Goal: Task Accomplishment & Management: Use online tool/utility

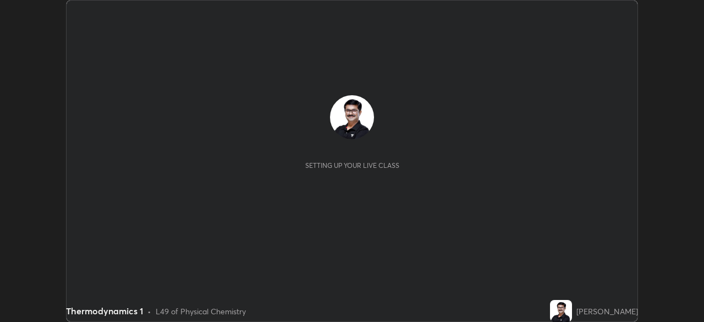
scroll to position [322, 703]
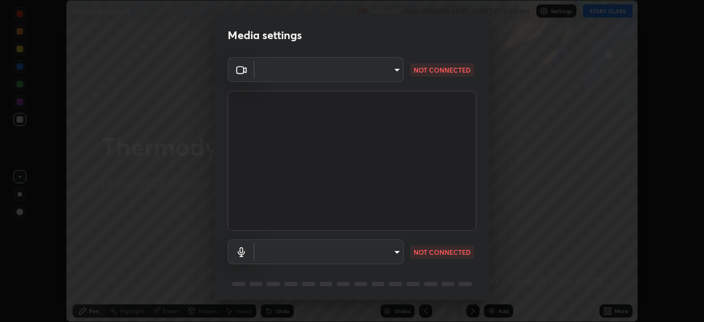
type input "ddeb460be698feac5301e169f53eca599c89e620ae617368e30cc776484c20c4"
click at [396, 255] on body "Erase all Thermodynamics 1 Recording WAS SCHEDULED TO START AT 8:00 AM Settings…" at bounding box center [352, 161] width 704 height 322
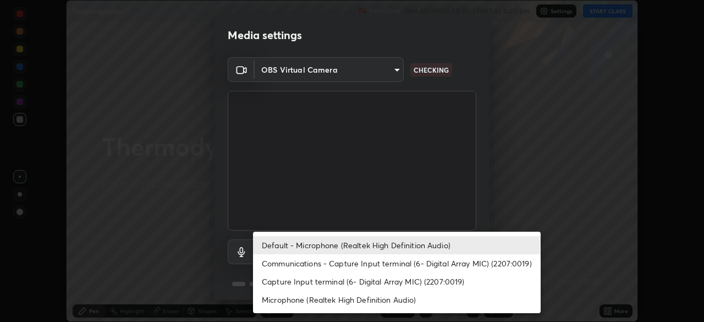
click at [356, 280] on li "Capture Input terminal (6- Digital Array MIC) (2207:0019)" at bounding box center [397, 281] width 288 height 18
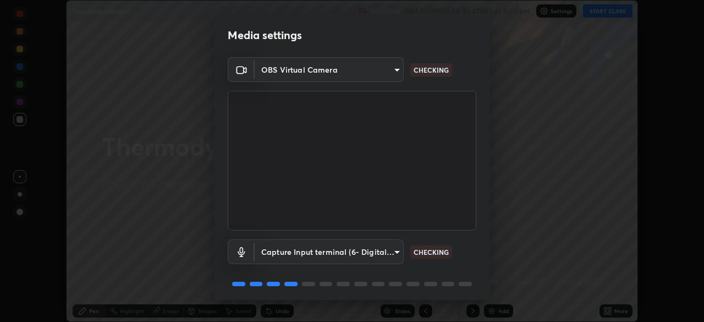
click at [397, 252] on body "Erase all Thermodynamics 1 Recording WAS SCHEDULED TO START AT 8:00 AM Settings…" at bounding box center [352, 161] width 704 height 322
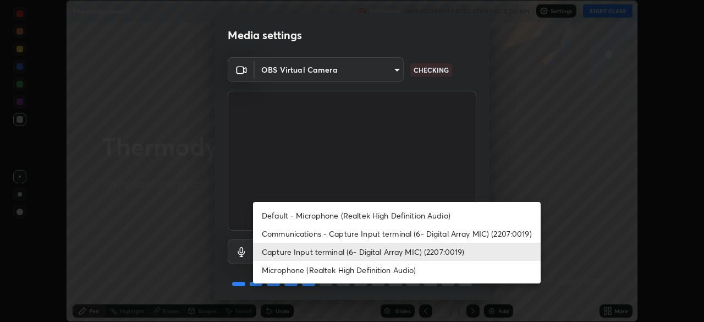
click at [351, 215] on li "Default - Microphone (Realtek High Definition Audio)" at bounding box center [397, 215] width 288 height 18
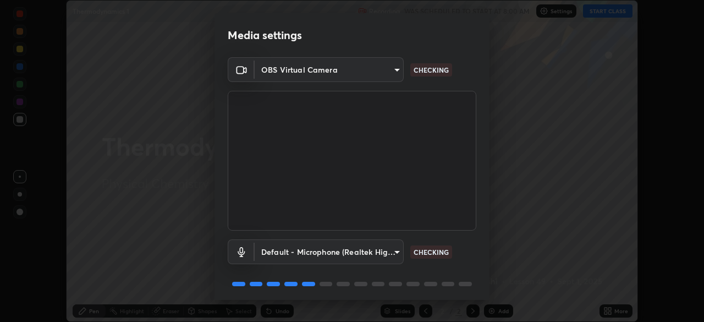
type input "default"
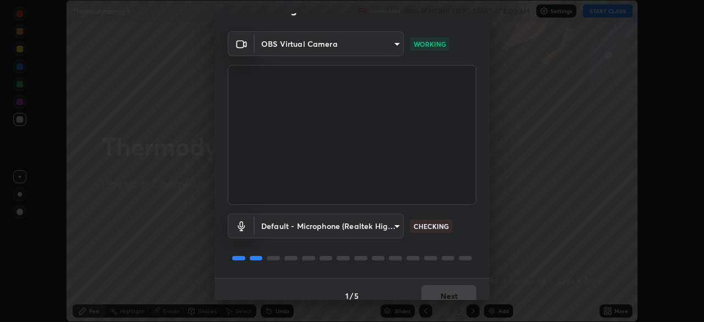
scroll to position [39, 0]
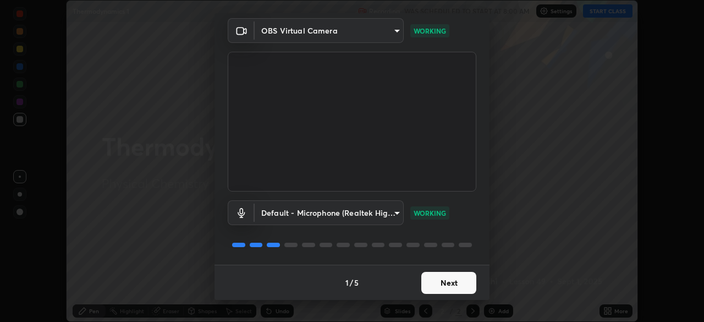
click at [444, 285] on button "Next" at bounding box center [448, 283] width 55 height 22
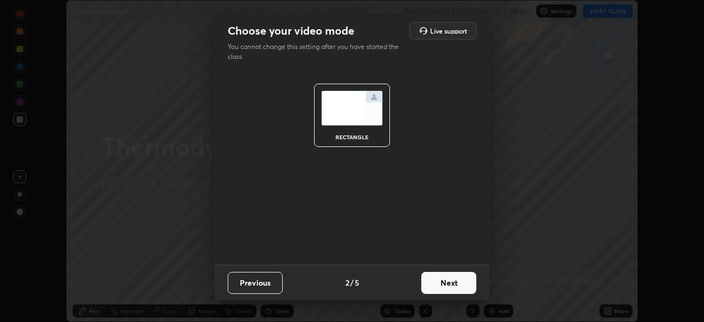
click at [445, 286] on button "Next" at bounding box center [448, 283] width 55 height 22
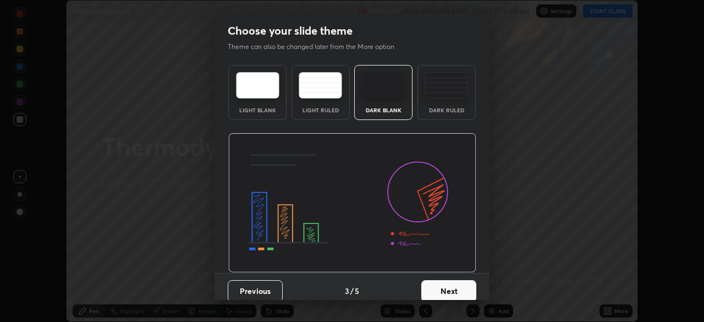
click at [446, 289] on button "Next" at bounding box center [448, 291] width 55 height 22
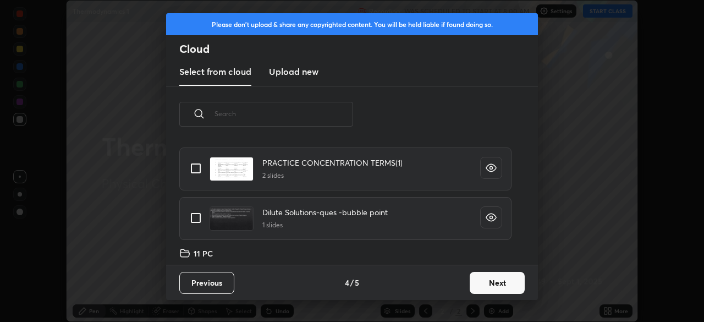
scroll to position [24, 0]
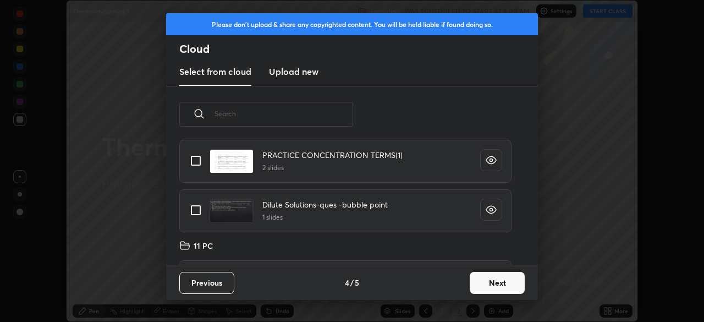
click at [506, 281] on button "Next" at bounding box center [497, 283] width 55 height 22
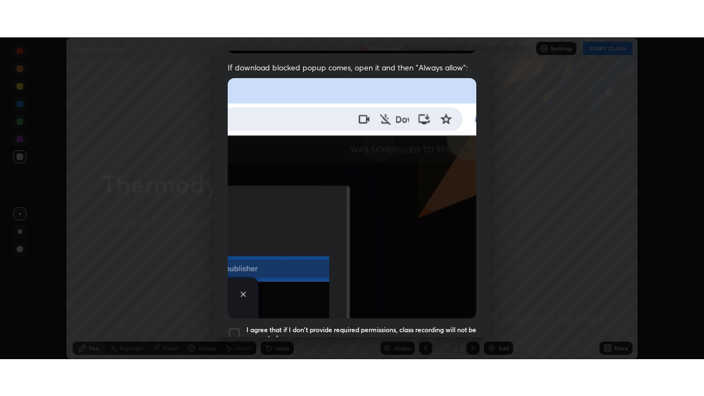
scroll to position [263, 0]
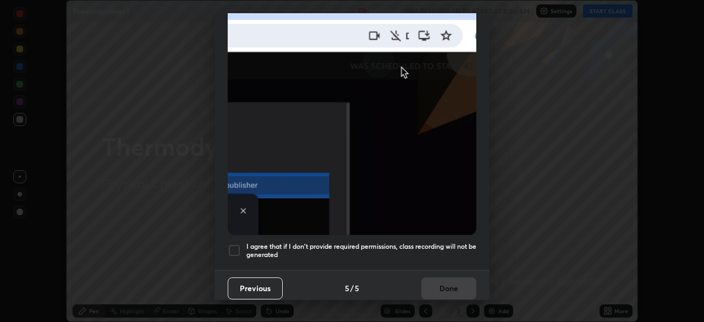
click at [238, 245] on div at bounding box center [234, 250] width 13 height 13
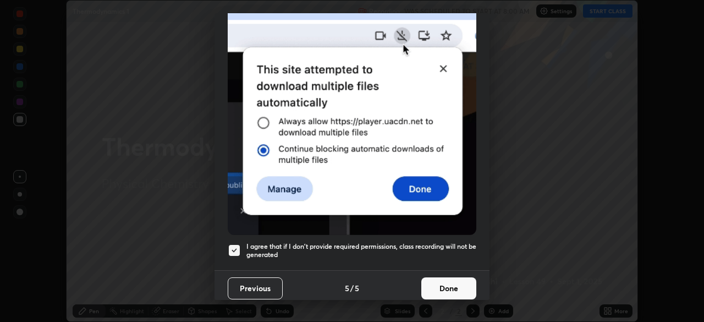
click at [433, 281] on button "Done" at bounding box center [448, 288] width 55 height 22
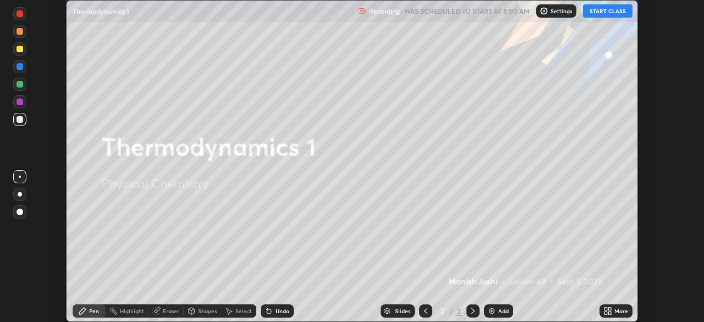
click at [610, 15] on button "START CLASS" at bounding box center [607, 10] width 49 height 13
click at [607, 310] on icon at bounding box center [605, 308] width 3 height 3
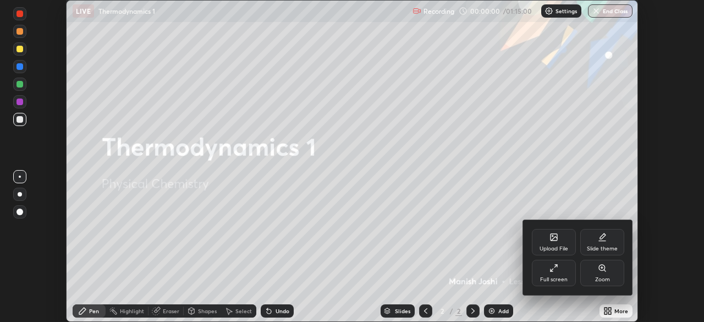
click at [561, 275] on div "Full screen" at bounding box center [554, 272] width 44 height 26
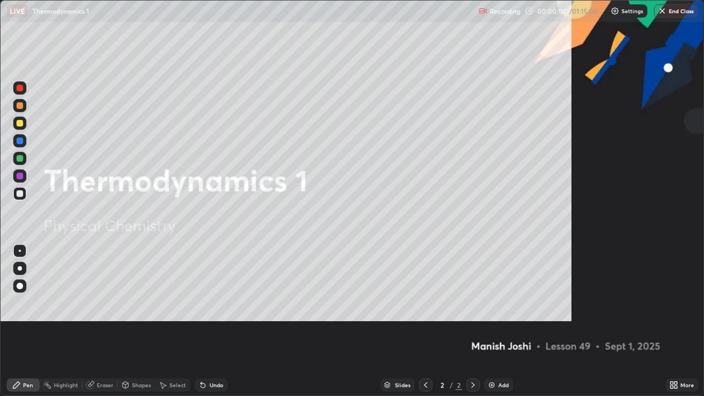
scroll to position [396, 704]
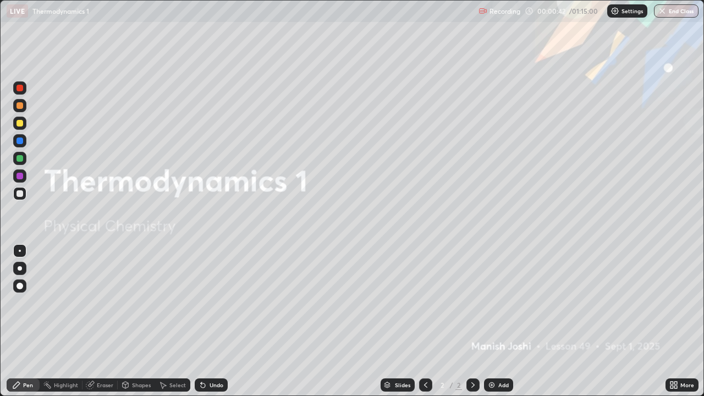
click at [495, 321] on div "Add" at bounding box center [498, 384] width 29 height 13
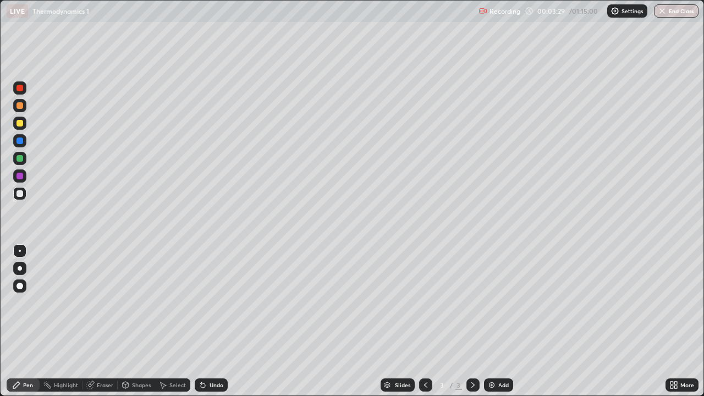
click at [20, 194] on div at bounding box center [19, 193] width 7 height 7
click at [493, 321] on img at bounding box center [491, 384] width 9 height 9
click at [494, 321] on img at bounding box center [491, 384] width 9 height 9
click at [23, 195] on div at bounding box center [19, 193] width 7 height 7
click at [181, 321] on div "Select" at bounding box center [177, 384] width 16 height 5
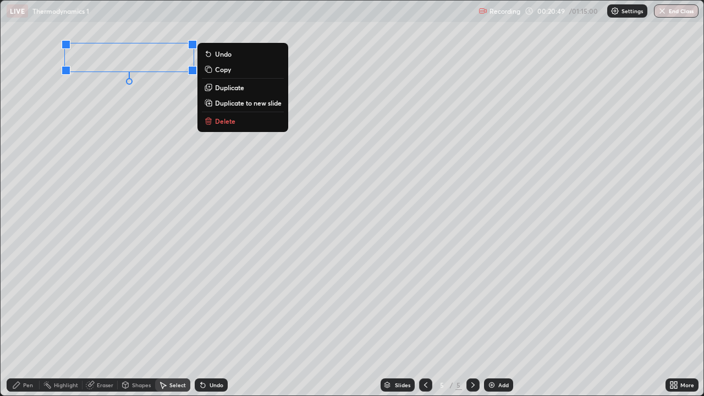
click at [175, 180] on div "0 ° Undo Copy Duplicate Duplicate to new slide Delete" at bounding box center [352, 198] width 703 height 395
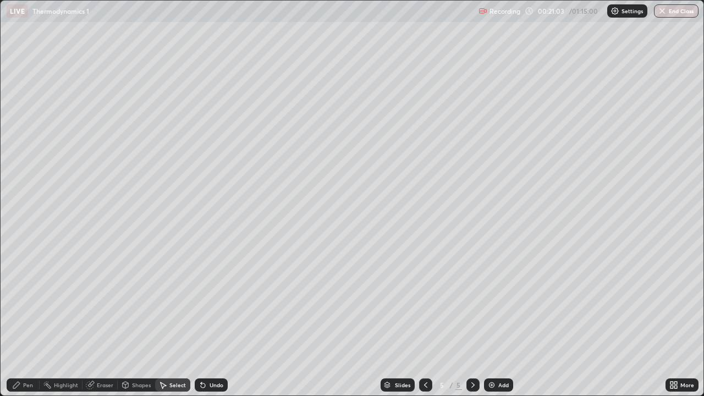
click at [29, 321] on div "Pen" at bounding box center [23, 384] width 33 height 13
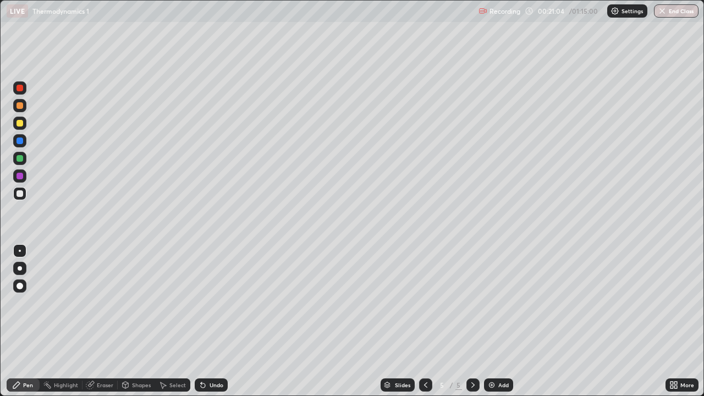
click at [20, 124] on div at bounding box center [19, 123] width 7 height 7
click at [20, 191] on div at bounding box center [19, 193] width 7 height 7
click at [134, 321] on div "Shapes" at bounding box center [141, 384] width 19 height 5
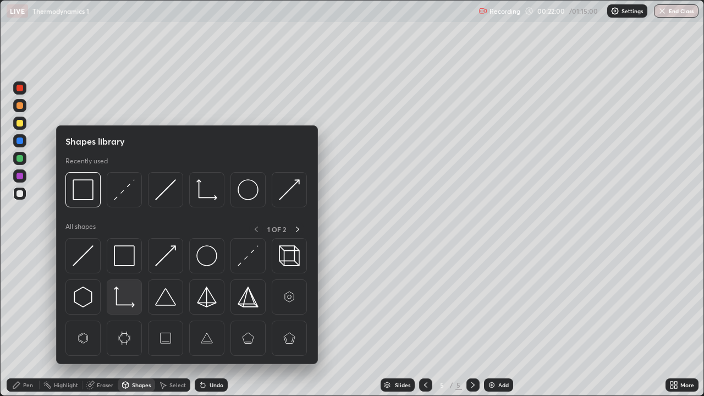
click at [126, 300] on img at bounding box center [124, 296] width 21 height 21
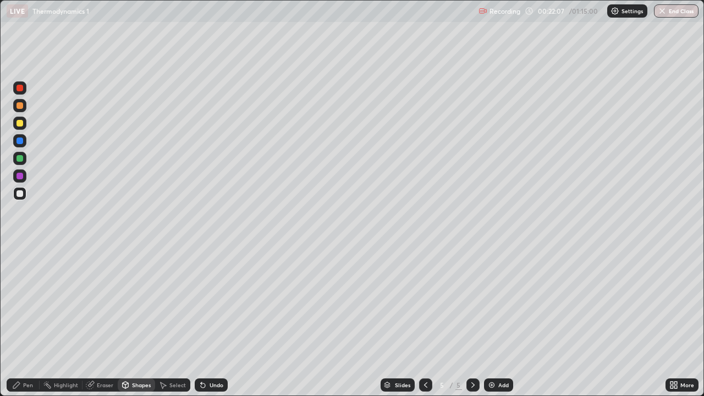
click at [30, 321] on div "Pen" at bounding box center [28, 384] width 10 height 5
click at [21, 158] on div at bounding box center [19, 158] width 7 height 7
click at [140, 321] on div "Shapes" at bounding box center [141, 384] width 19 height 5
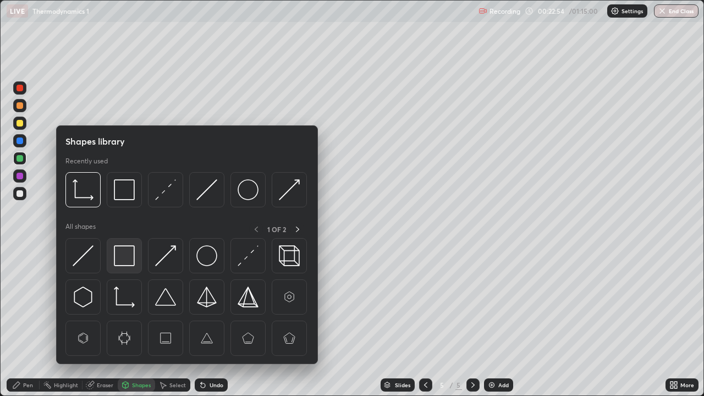
click at [131, 261] on img at bounding box center [124, 255] width 21 height 21
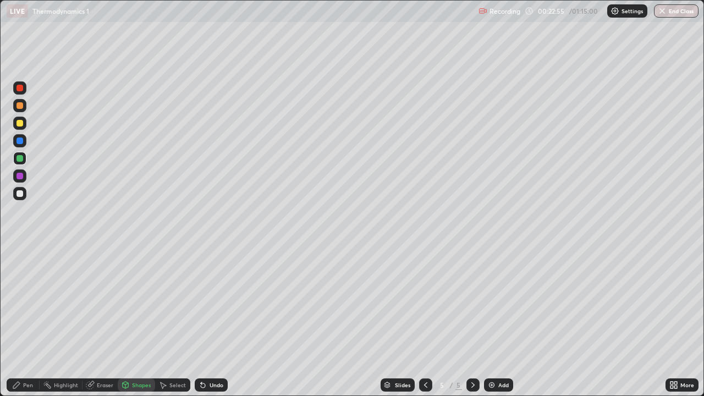
click at [19, 195] on div at bounding box center [19, 193] width 7 height 7
click at [97, 321] on div "Eraser" at bounding box center [105, 384] width 16 height 5
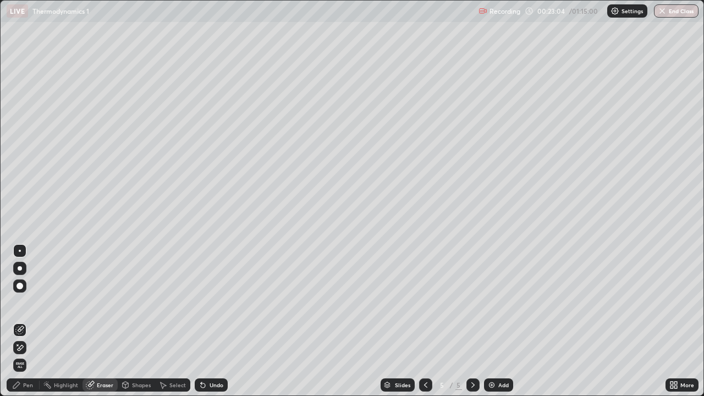
click at [129, 321] on div "Shapes" at bounding box center [136, 384] width 37 height 13
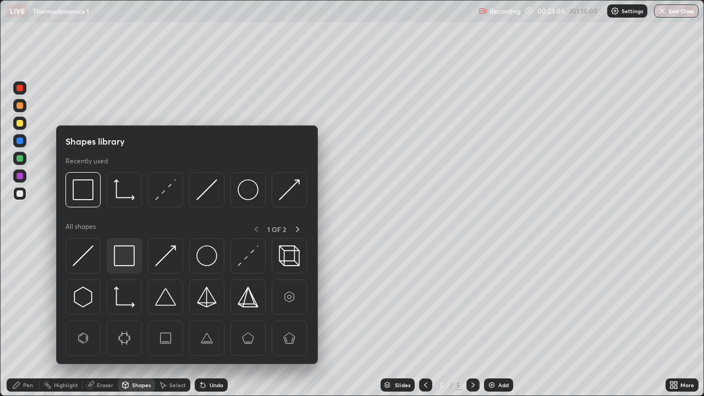
click at [127, 261] on img at bounding box center [124, 255] width 21 height 21
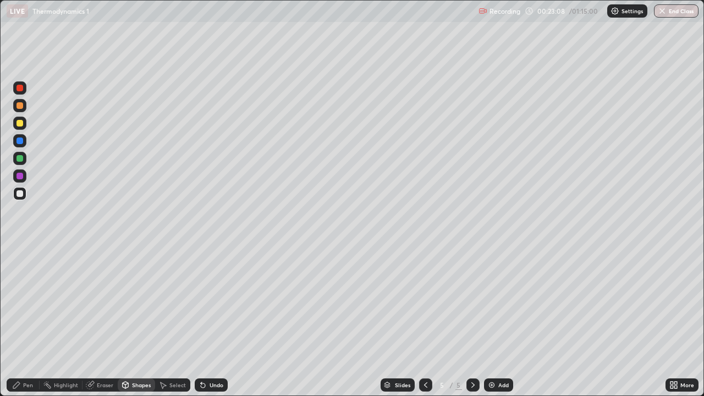
click at [203, 321] on icon at bounding box center [203, 385] width 4 height 4
click at [165, 321] on icon at bounding box center [162, 384] width 9 height 9
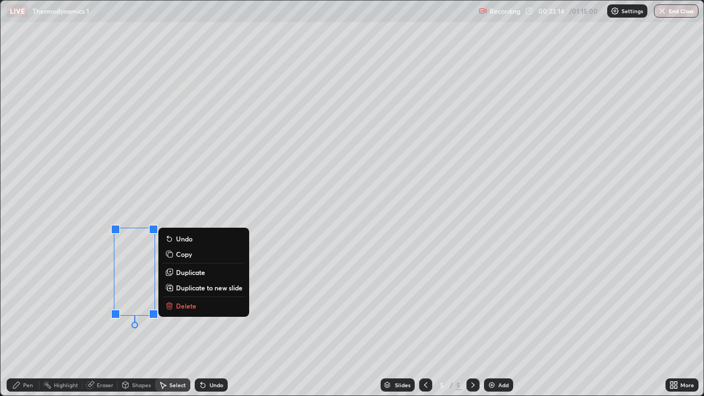
click at [180, 253] on p "Copy" at bounding box center [184, 254] width 16 height 9
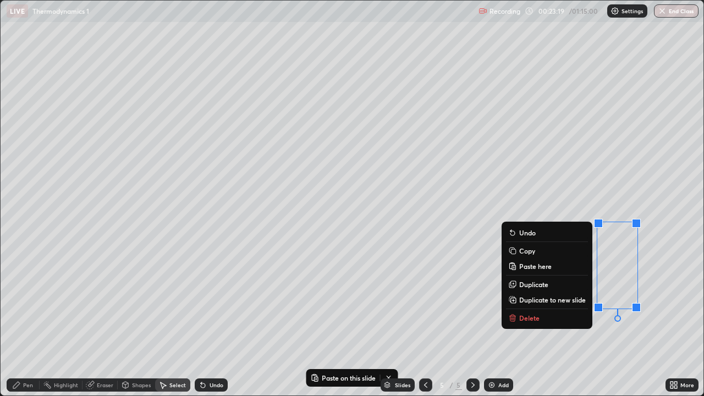
click at [549, 286] on button "Duplicate" at bounding box center [547, 284] width 82 height 13
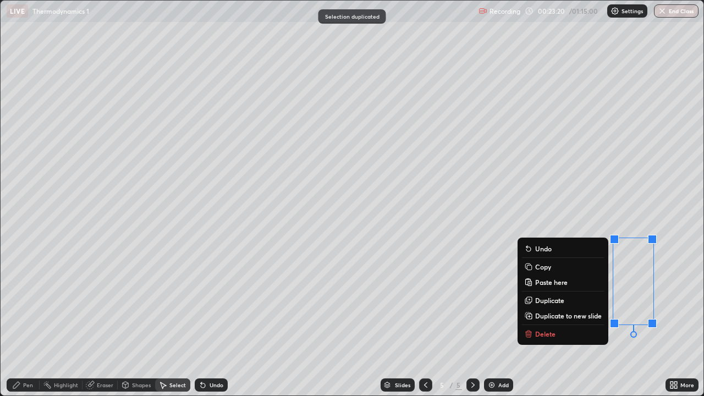
click at [566, 211] on div "0 ° Undo Copy Paste here Duplicate Duplicate to new slide Delete" at bounding box center [352, 198] width 703 height 395
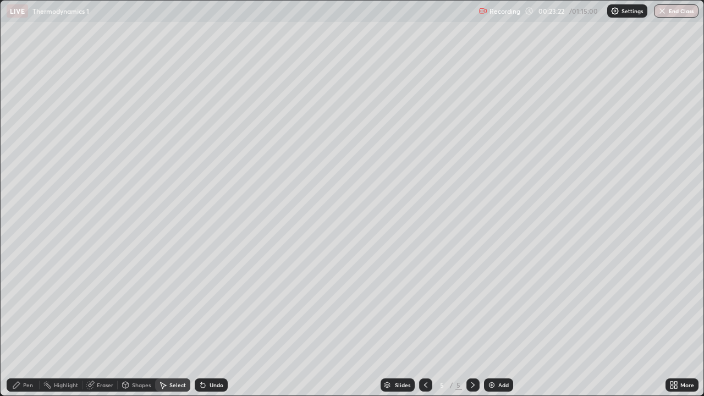
click at [221, 321] on div "Undo" at bounding box center [211, 384] width 33 height 13
click at [29, 321] on div "Pen" at bounding box center [28, 384] width 10 height 5
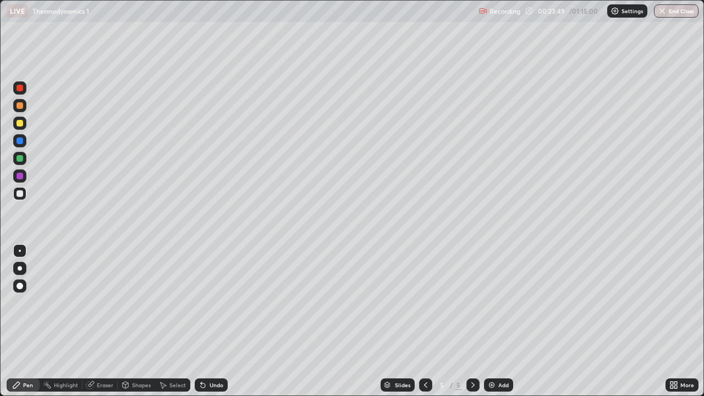
click at [179, 321] on div "Select" at bounding box center [177, 384] width 16 height 5
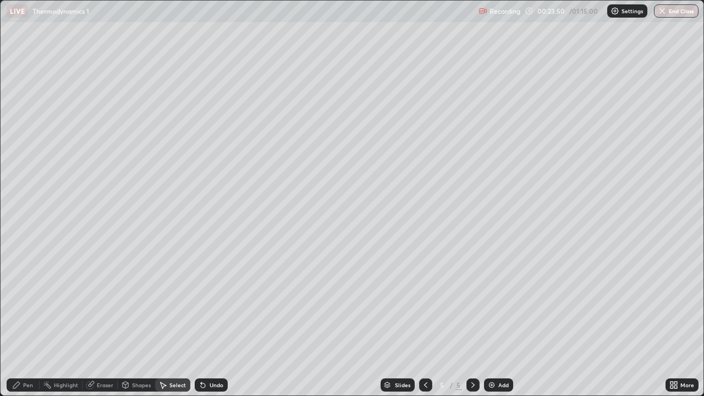
click at [137, 321] on div "Shapes" at bounding box center [141, 384] width 19 height 5
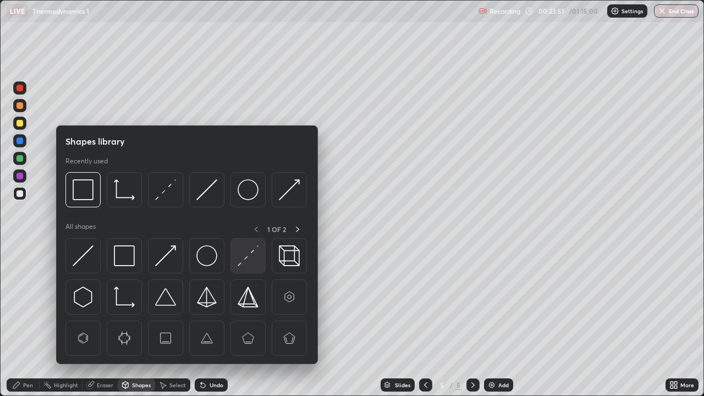
click at [241, 258] on img at bounding box center [248, 255] width 21 height 21
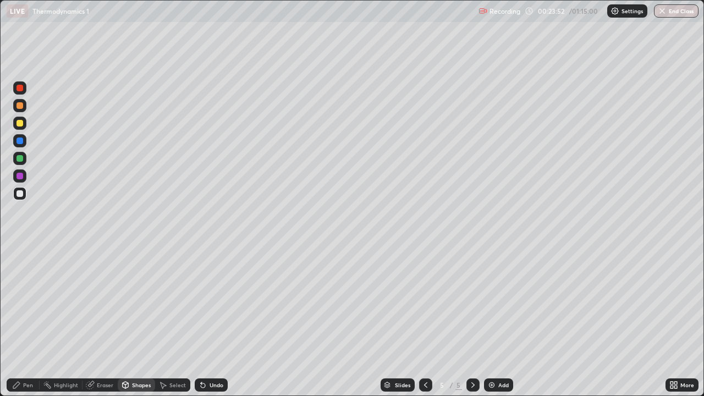
click at [20, 108] on div at bounding box center [19, 105] width 7 height 7
click at [30, 321] on div "Pen" at bounding box center [28, 384] width 10 height 5
click at [20, 157] on div at bounding box center [19, 158] width 7 height 7
click at [134, 321] on div "Shapes" at bounding box center [141, 384] width 19 height 5
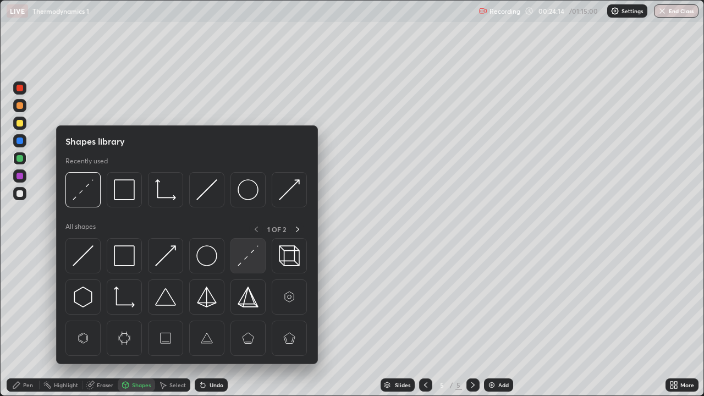
click at [241, 258] on img at bounding box center [248, 255] width 21 height 21
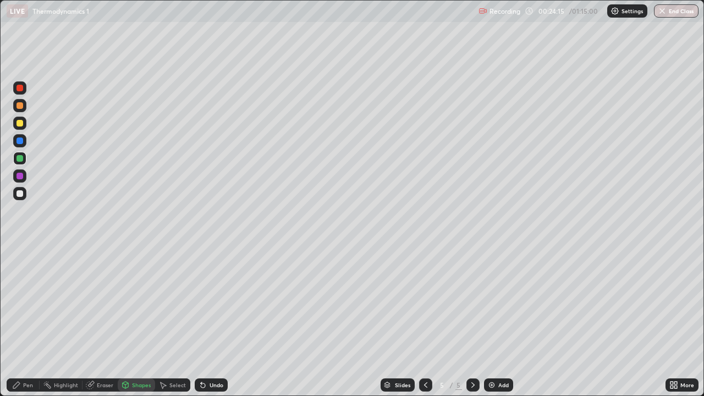
click at [21, 177] on div at bounding box center [19, 176] width 7 height 7
click at [28, 321] on div "Pen" at bounding box center [23, 384] width 33 height 13
click at [201, 321] on icon at bounding box center [201, 382] width 1 height 1
click at [132, 321] on div "Shapes" at bounding box center [141, 384] width 19 height 5
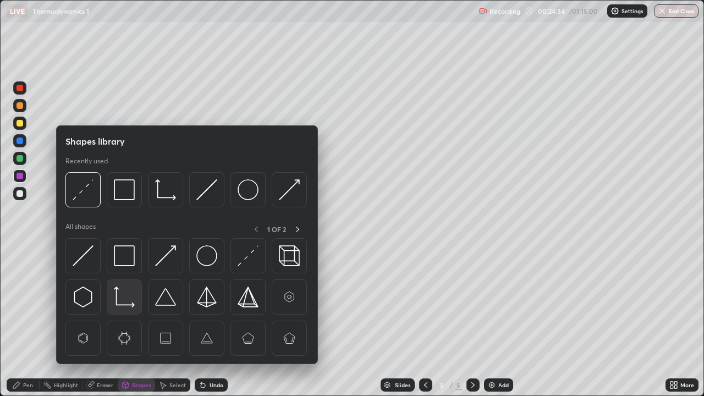
click at [126, 300] on img at bounding box center [124, 296] width 21 height 21
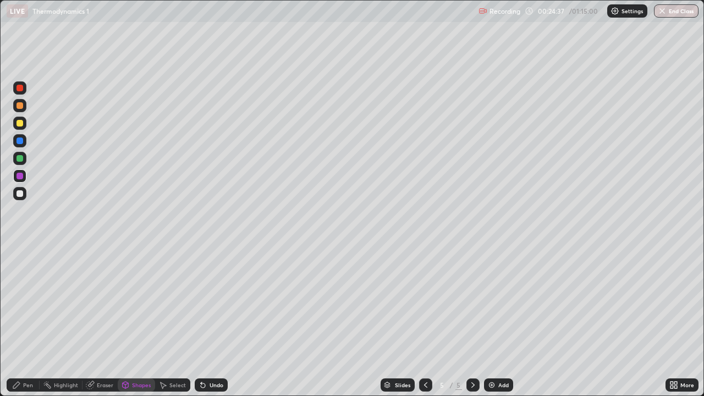
click at [20, 195] on div at bounding box center [19, 193] width 7 height 7
click at [31, 321] on div "Pen" at bounding box center [28, 384] width 10 height 5
click at [23, 158] on div at bounding box center [19, 158] width 7 height 7
click at [216, 321] on div "Undo" at bounding box center [216, 384] width 14 height 5
click at [149, 321] on div "Shapes" at bounding box center [141, 384] width 19 height 5
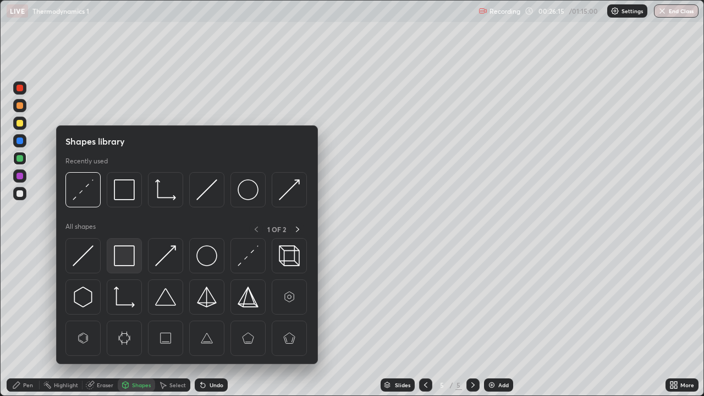
click at [129, 261] on img at bounding box center [124, 255] width 21 height 21
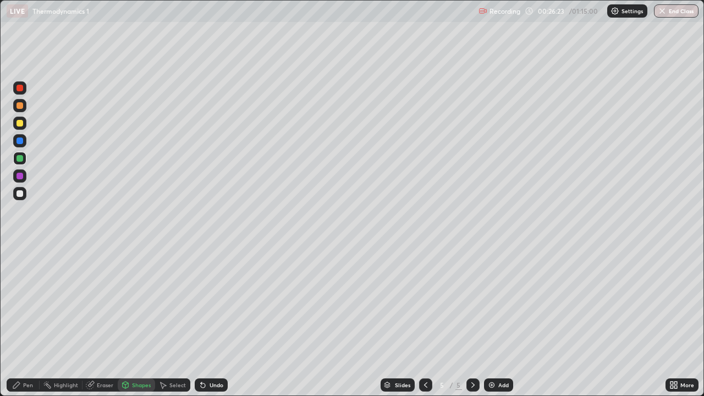
click at [33, 321] on div "Pen" at bounding box center [23, 384] width 33 height 13
click at [20, 159] on div at bounding box center [19, 158] width 7 height 7
click at [22, 159] on div at bounding box center [19, 158] width 7 height 7
click at [132, 321] on div "Shapes" at bounding box center [141, 384] width 19 height 5
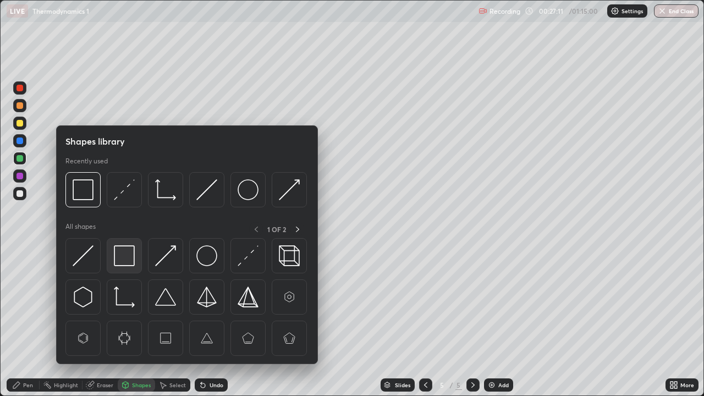
click at [125, 265] on img at bounding box center [124, 255] width 21 height 21
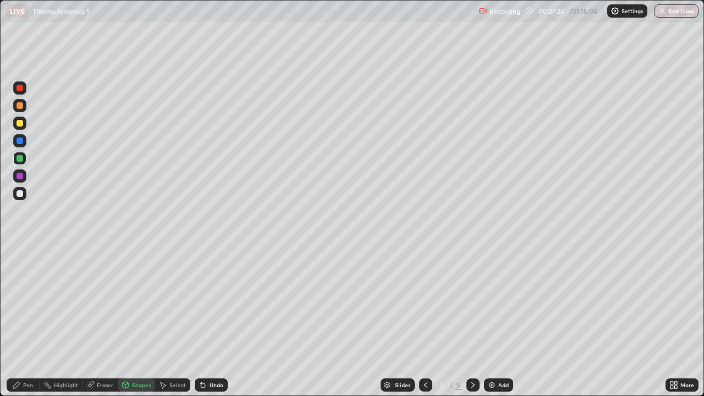
click at [30, 321] on div "Pen" at bounding box center [28, 384] width 10 height 5
click at [147, 321] on div "Shapes" at bounding box center [141, 384] width 19 height 5
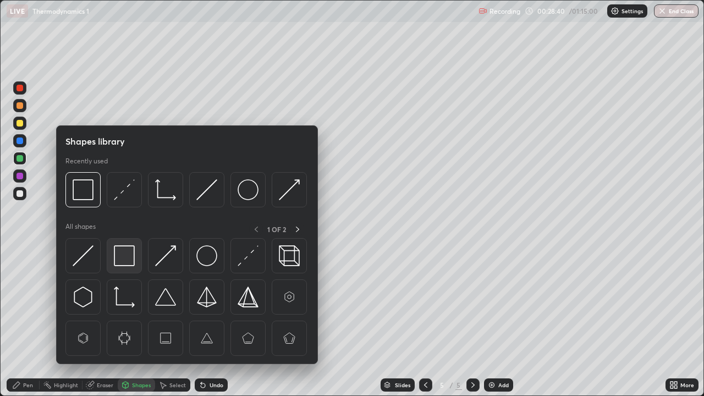
click at [130, 262] on img at bounding box center [124, 255] width 21 height 21
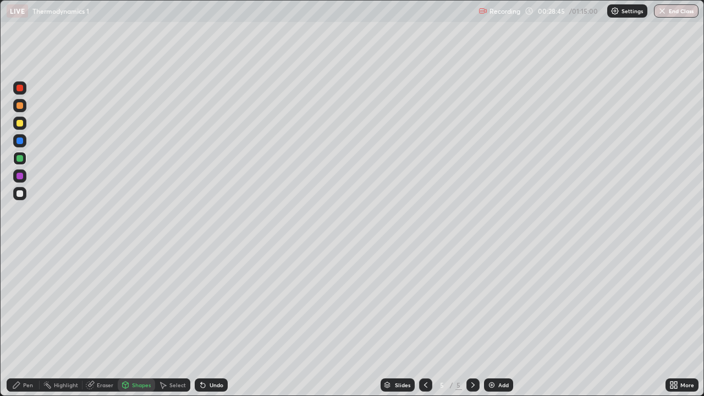
click at [34, 321] on div "Pen" at bounding box center [23, 384] width 33 height 13
click at [170, 321] on div "Select" at bounding box center [177, 384] width 16 height 5
click at [145, 321] on div "Shapes" at bounding box center [141, 384] width 19 height 5
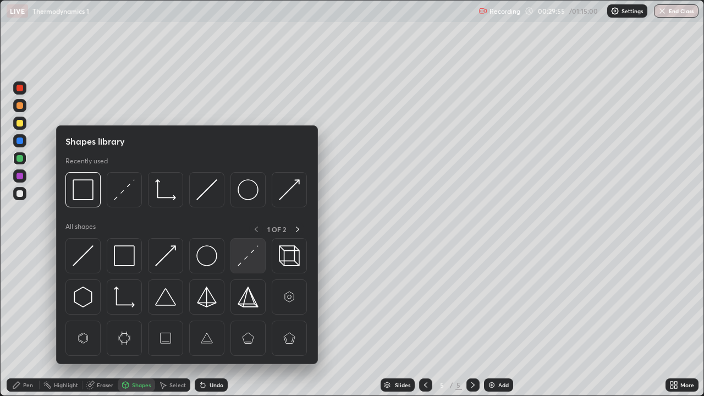
click at [247, 255] on img at bounding box center [248, 255] width 21 height 21
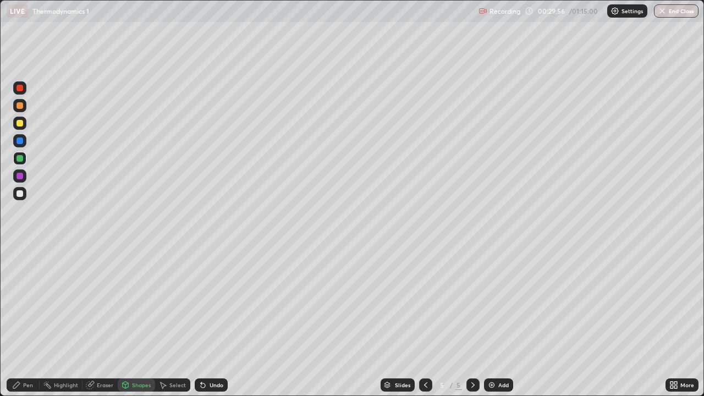
click at [21, 106] on div at bounding box center [19, 105] width 7 height 7
click at [33, 321] on div "Pen" at bounding box center [23, 384] width 33 height 13
click at [20, 125] on div at bounding box center [19, 123] width 7 height 7
click at [201, 321] on icon at bounding box center [203, 385] width 4 height 4
click at [167, 321] on div "Select" at bounding box center [172, 384] width 35 height 13
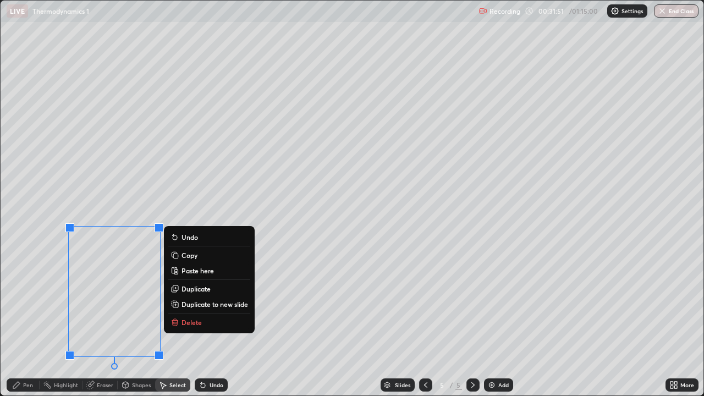
click at [183, 321] on p "Delete" at bounding box center [191, 322] width 20 height 9
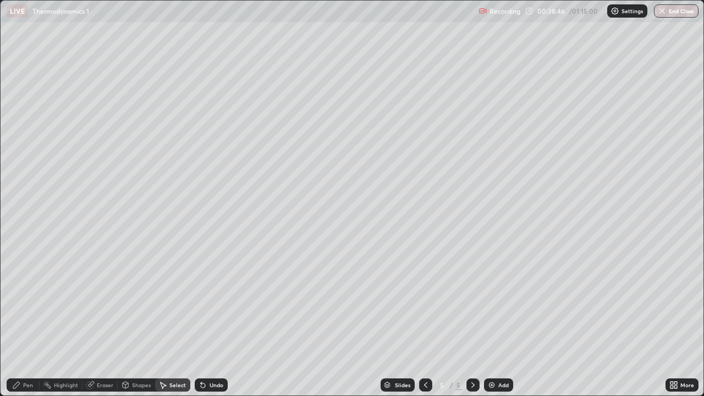
click at [34, 321] on div "Pen" at bounding box center [23, 384] width 33 height 13
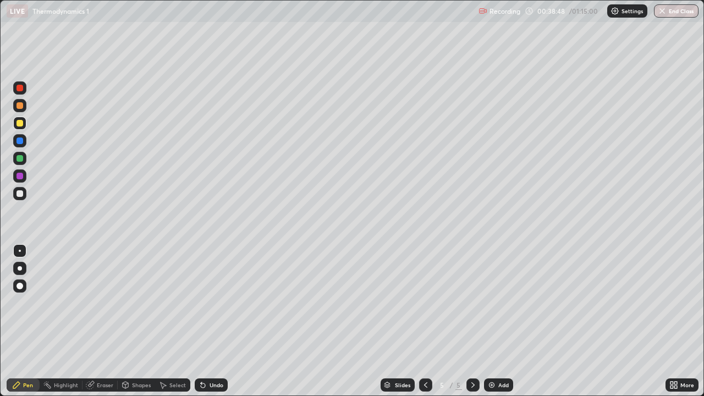
click at [20, 124] on div at bounding box center [19, 123] width 7 height 7
click at [26, 321] on div "Pen" at bounding box center [28, 384] width 10 height 5
click at [23, 195] on div at bounding box center [19, 193] width 7 height 7
click at [23, 107] on div at bounding box center [19, 105] width 13 height 13
click at [167, 321] on div "Select" at bounding box center [172, 384] width 35 height 13
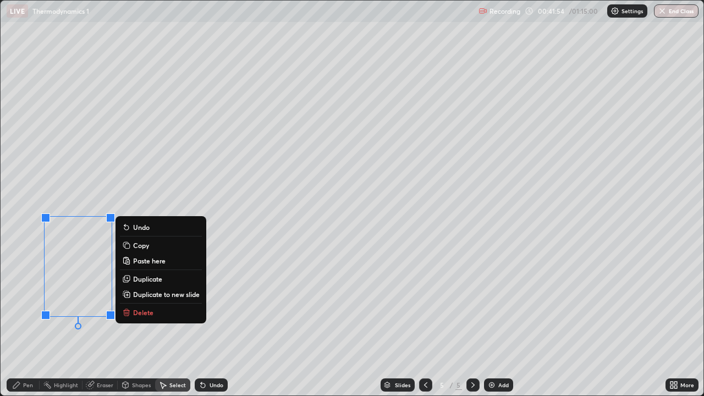
click at [143, 311] on p "Delete" at bounding box center [143, 312] width 20 height 9
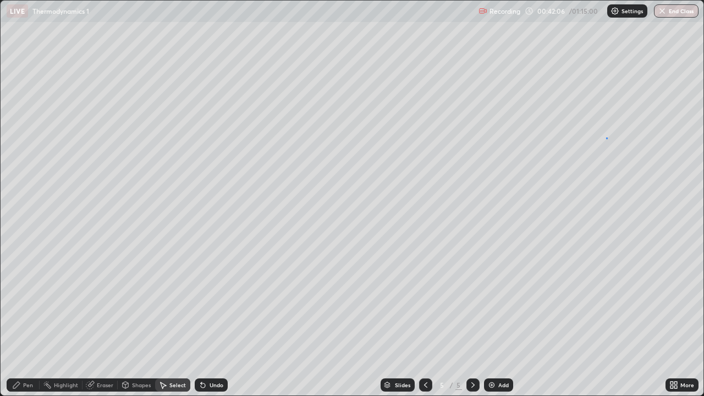
click at [605, 139] on div "0 ° Undo Copy Paste here Duplicate Duplicate to new slide Delete" at bounding box center [352, 198] width 703 height 395
click at [612, 138] on div "0 ° Undo Copy Paste here Duplicate Duplicate to new slide Delete" at bounding box center [352, 198] width 703 height 395
click at [31, 321] on div "Pen" at bounding box center [23, 384] width 33 height 13
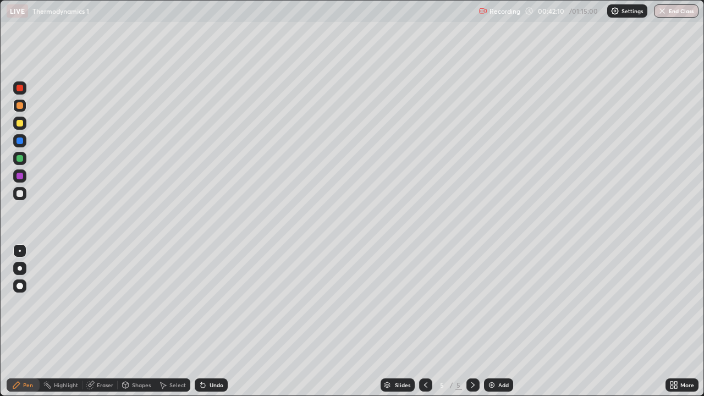
click at [20, 108] on div at bounding box center [19, 105] width 7 height 7
click at [492, 321] on img at bounding box center [491, 384] width 9 height 9
click at [21, 196] on div at bounding box center [19, 193] width 13 height 13
click at [201, 321] on icon at bounding box center [203, 385] width 4 height 4
click at [205, 321] on icon at bounding box center [202, 384] width 9 height 9
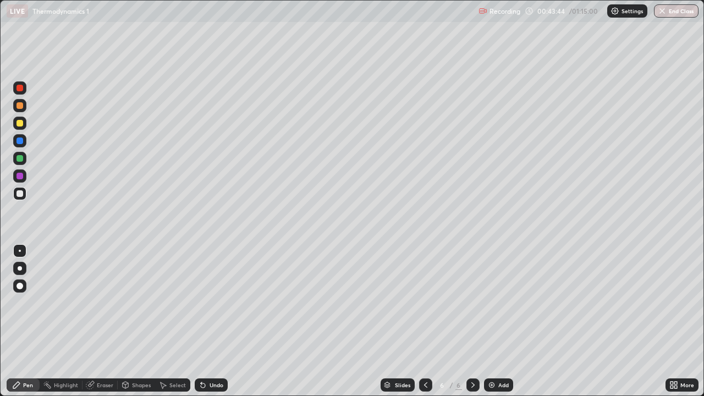
click at [201, 321] on icon at bounding box center [203, 385] width 4 height 4
click at [172, 321] on div "Select" at bounding box center [177, 384] width 16 height 5
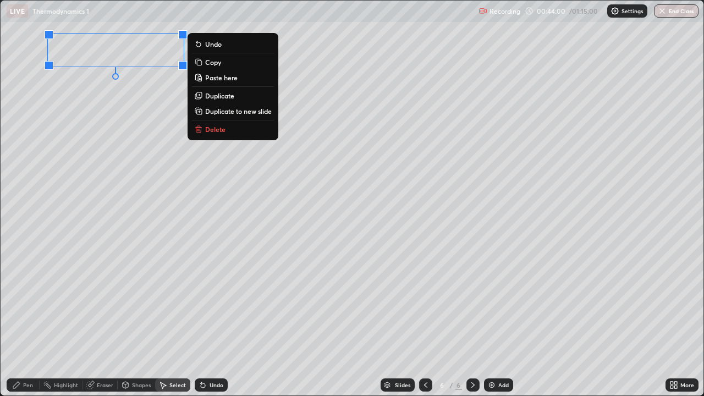
click at [143, 168] on div "0 ° Undo Copy Paste here Duplicate Duplicate to new slide Delete" at bounding box center [352, 198] width 703 height 395
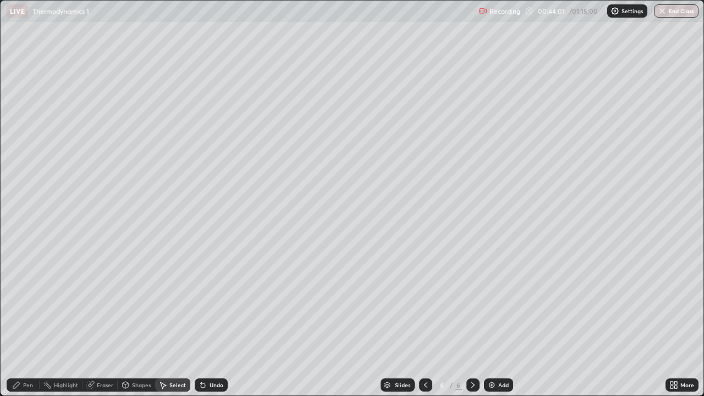
click at [29, 321] on div "Pen" at bounding box center [23, 384] width 33 height 13
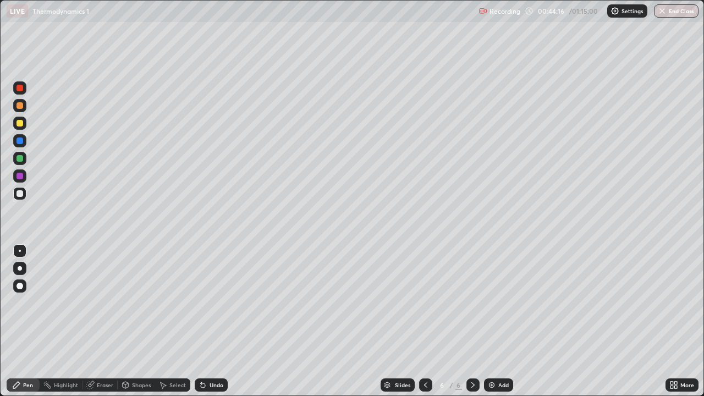
click at [101, 321] on div "Eraser" at bounding box center [105, 384] width 16 height 5
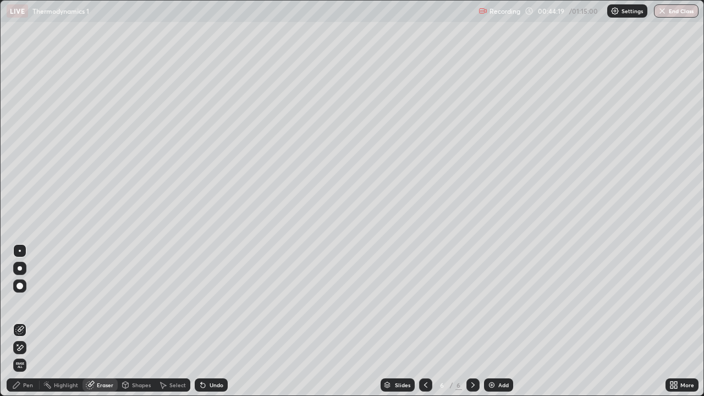
click at [29, 321] on div "Pen" at bounding box center [28, 384] width 10 height 5
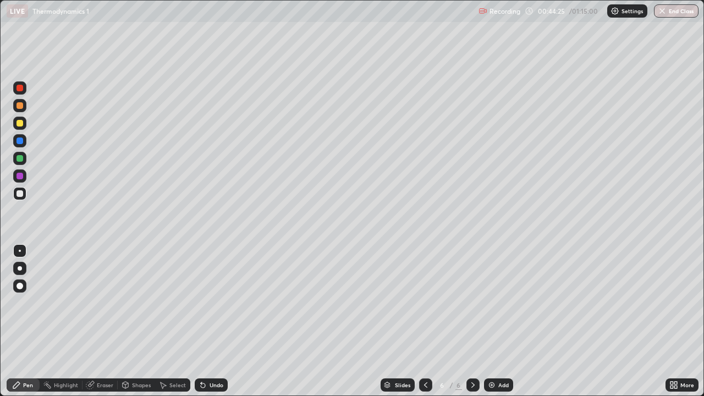
click at [100, 321] on div "Eraser" at bounding box center [105, 384] width 16 height 5
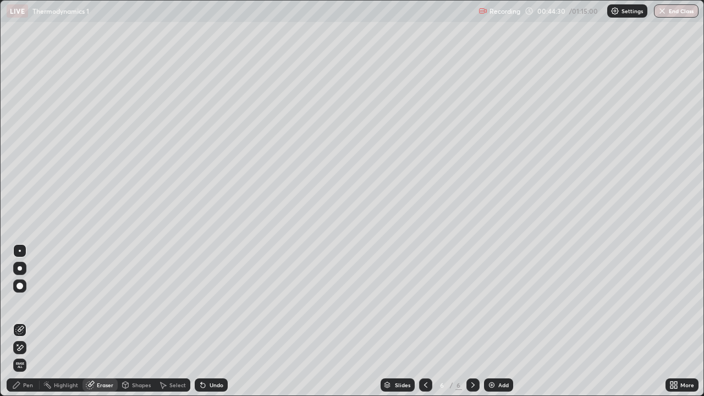
click at [32, 321] on div "Pen" at bounding box center [28, 384] width 10 height 5
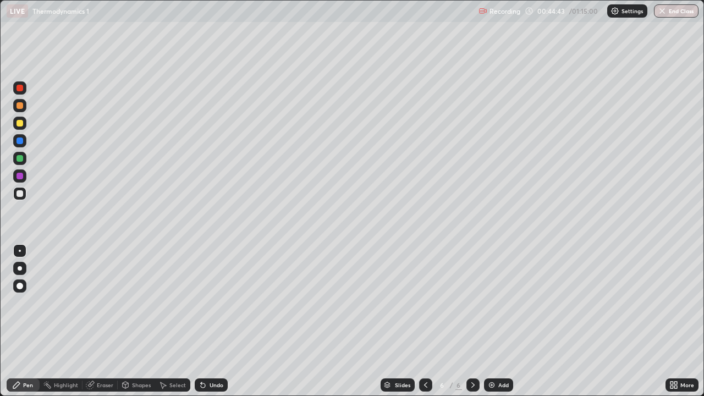
click at [206, 321] on div "Undo" at bounding box center [211, 384] width 33 height 13
click at [205, 321] on icon at bounding box center [202, 384] width 9 height 9
click at [136, 321] on div "Shapes" at bounding box center [141, 384] width 19 height 5
click at [172, 321] on div "Select" at bounding box center [177, 384] width 16 height 5
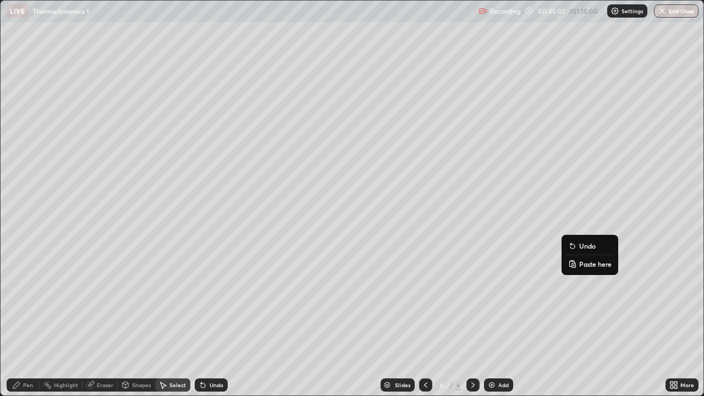
click at [582, 264] on p "Paste here" at bounding box center [595, 263] width 32 height 9
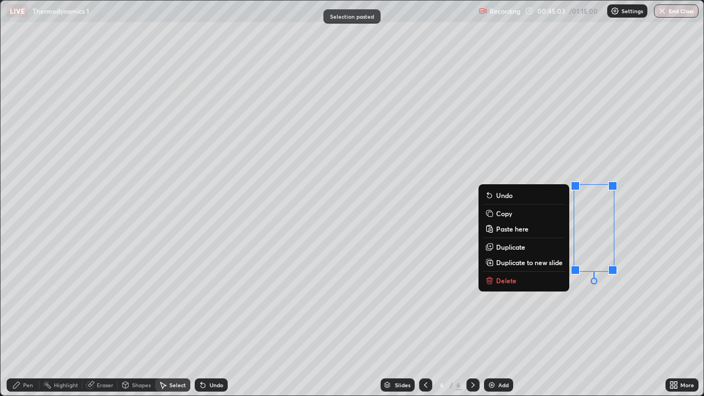
click at [578, 311] on div "0 ° Undo Copy Paste here Duplicate Duplicate to new slide Delete" at bounding box center [352, 198] width 703 height 395
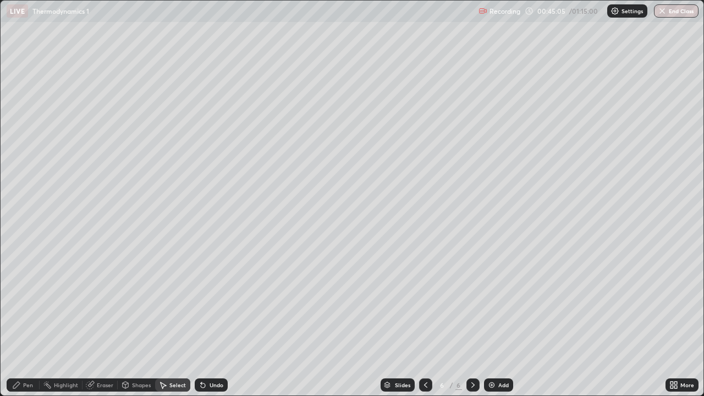
click at [34, 321] on div "Pen" at bounding box center [23, 384] width 33 height 13
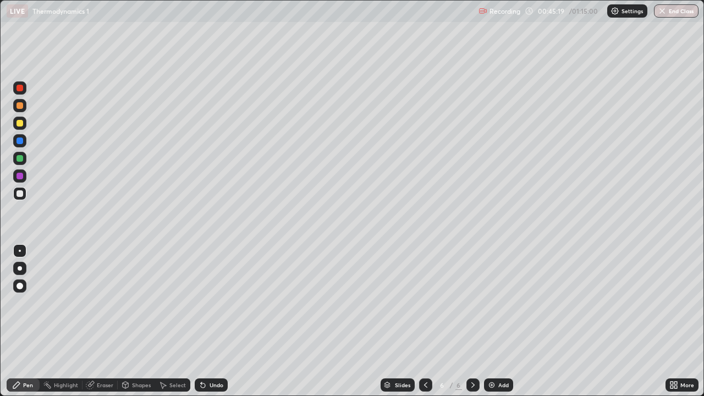
click at [20, 89] on div at bounding box center [19, 88] width 7 height 7
click at [20, 195] on div at bounding box center [19, 193] width 7 height 7
click at [20, 194] on div at bounding box center [19, 193] width 7 height 7
click at [21, 194] on div at bounding box center [19, 193] width 7 height 7
click at [132, 321] on div "Shapes" at bounding box center [141, 384] width 19 height 5
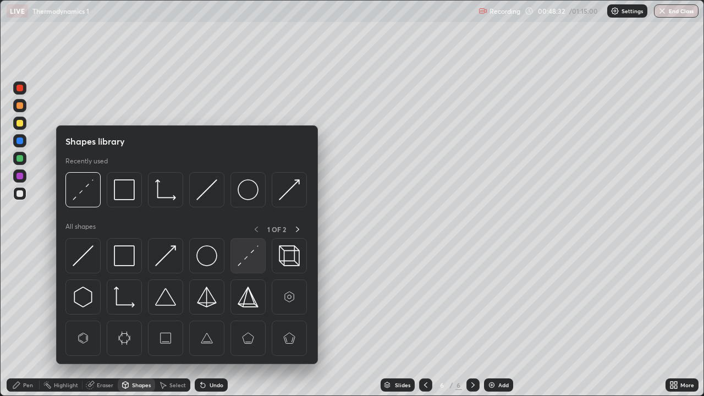
click at [235, 266] on div at bounding box center [247, 255] width 35 height 35
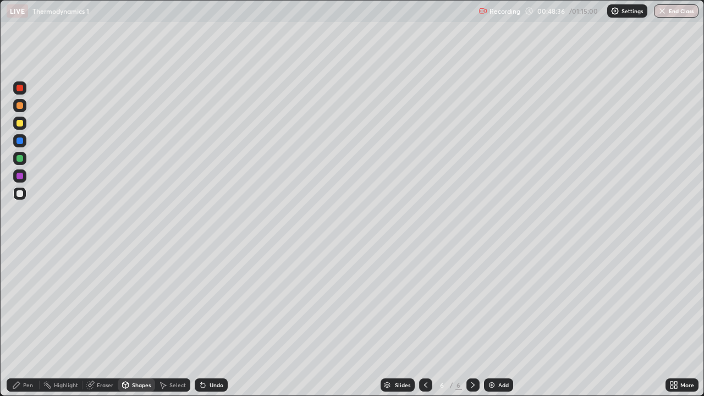
click at [34, 321] on div "Pen" at bounding box center [23, 384] width 33 height 13
click at [21, 193] on div at bounding box center [19, 193] width 7 height 7
click at [129, 321] on icon at bounding box center [125, 384] width 9 height 9
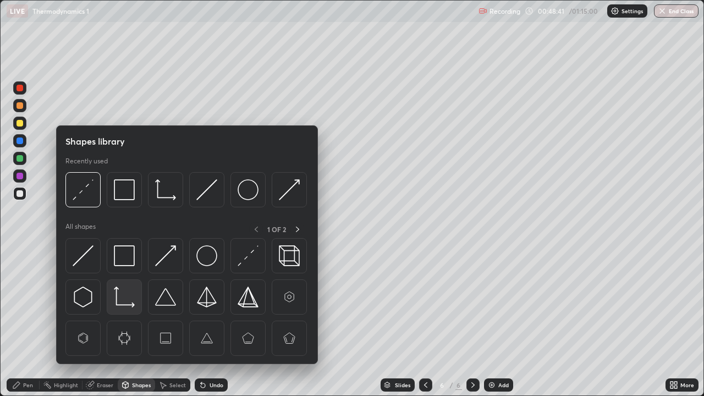
click at [126, 297] on img at bounding box center [124, 296] width 21 height 21
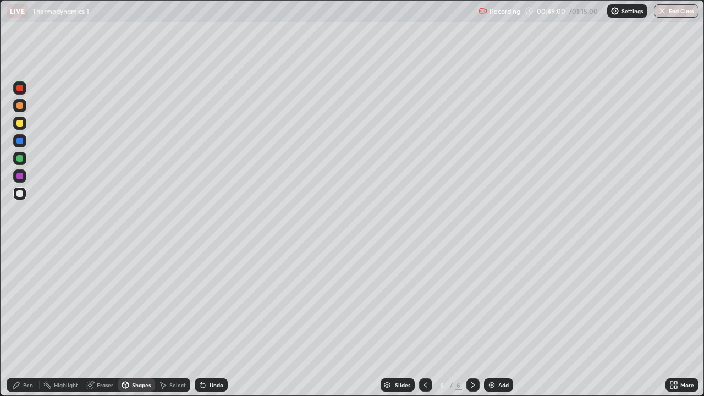
click at [30, 321] on div "Pen" at bounding box center [28, 384] width 10 height 5
click at [140, 321] on div "Shapes" at bounding box center [141, 384] width 19 height 5
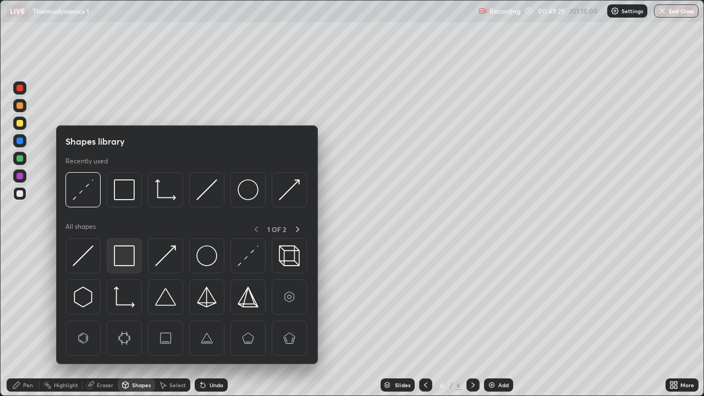
click at [129, 263] on img at bounding box center [124, 255] width 21 height 21
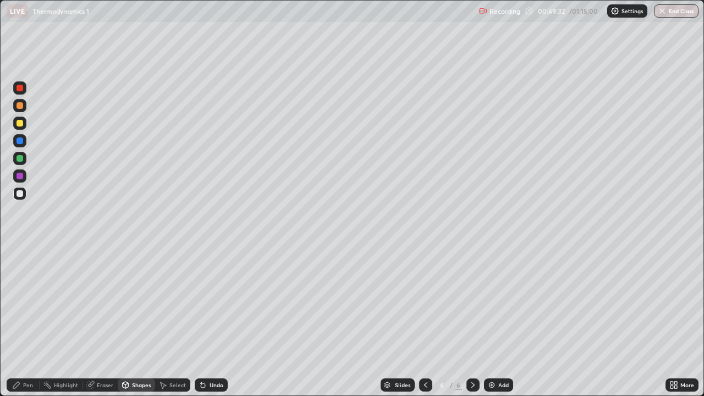
click at [211, 321] on div "Undo" at bounding box center [216, 384] width 14 height 5
click at [19, 160] on div at bounding box center [19, 158] width 7 height 7
click at [30, 321] on div "Pen" at bounding box center [28, 384] width 10 height 5
click at [132, 321] on div "Shapes" at bounding box center [141, 384] width 19 height 5
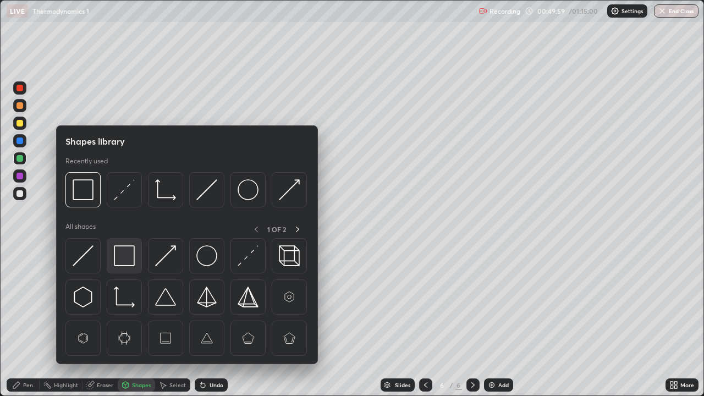
click at [130, 261] on img at bounding box center [124, 255] width 21 height 21
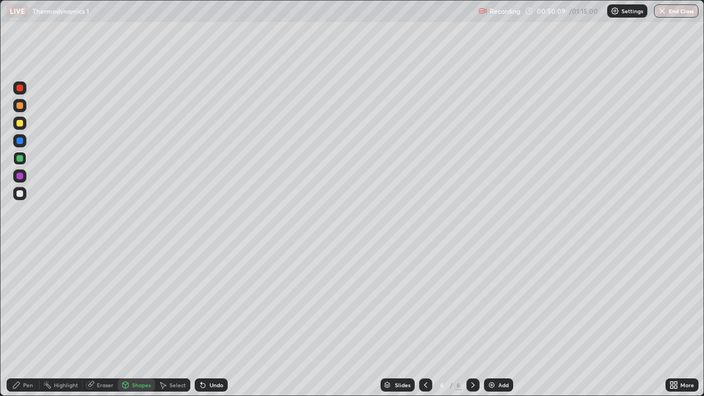
click at [29, 321] on div "Pen" at bounding box center [28, 384] width 10 height 5
click at [110, 321] on div "Eraser" at bounding box center [105, 384] width 16 height 5
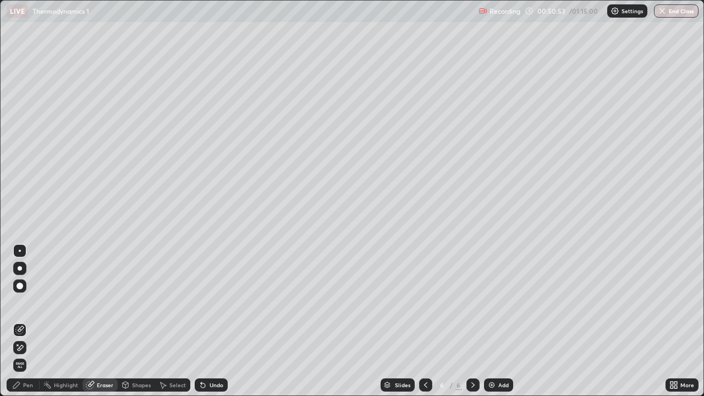
click at [136, 321] on div "Shapes" at bounding box center [141, 384] width 19 height 5
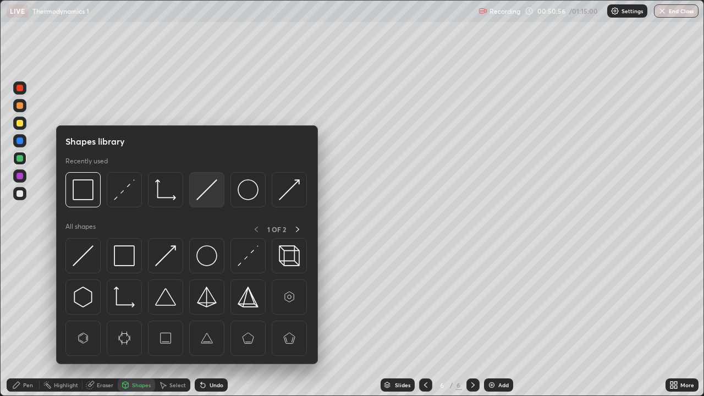
click at [205, 197] on img at bounding box center [206, 189] width 21 height 21
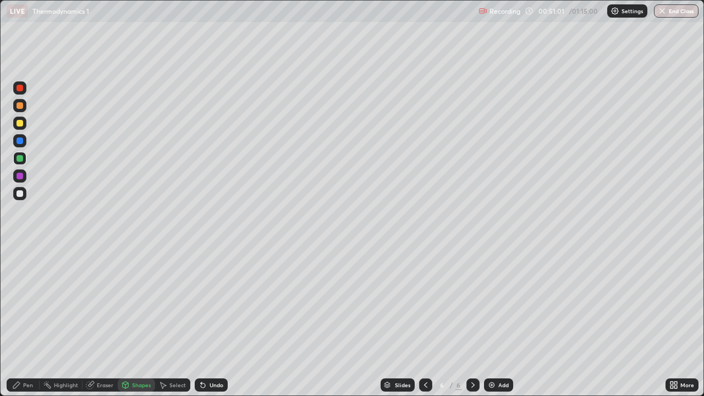
click at [36, 321] on div "Pen" at bounding box center [23, 384] width 33 height 13
click at [24, 193] on div at bounding box center [19, 193] width 13 height 13
click at [179, 321] on div "Select" at bounding box center [177, 384] width 16 height 5
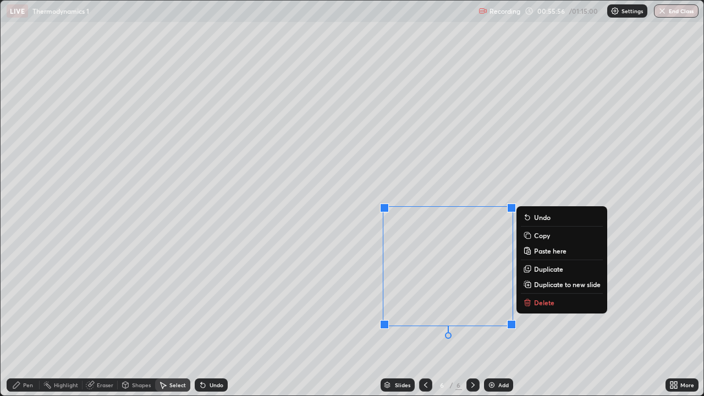
click at [531, 301] on icon at bounding box center [527, 302] width 9 height 9
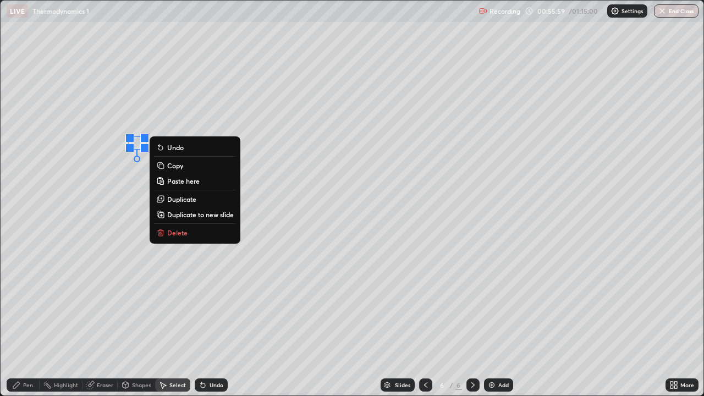
click at [181, 231] on p "Delete" at bounding box center [177, 232] width 20 height 9
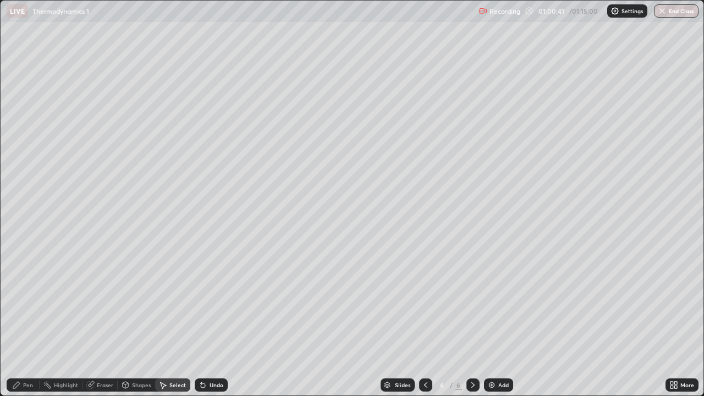
click at [31, 321] on div "Pen" at bounding box center [28, 384] width 10 height 5
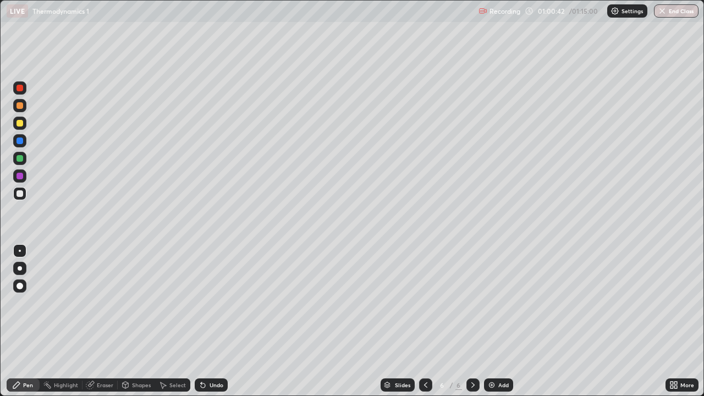
click at [21, 125] on div at bounding box center [19, 123] width 7 height 7
click at [494, 321] on img at bounding box center [491, 384] width 9 height 9
click at [21, 193] on div at bounding box center [19, 193] width 7 height 7
click at [165, 321] on icon at bounding box center [162, 384] width 9 height 9
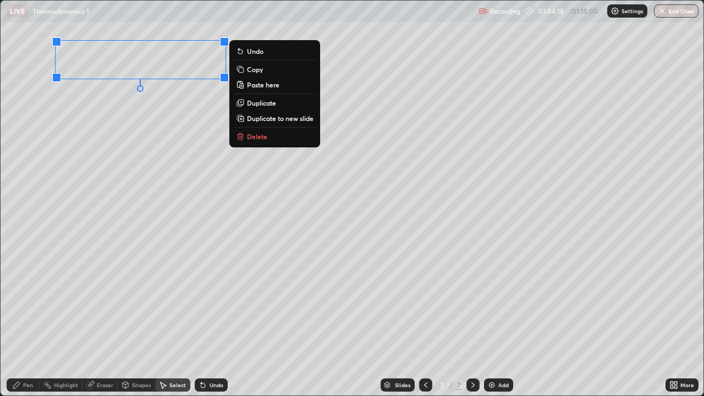
click at [164, 131] on div "0 ° Undo Copy Paste here Duplicate Duplicate to new slide Delete" at bounding box center [352, 198] width 703 height 395
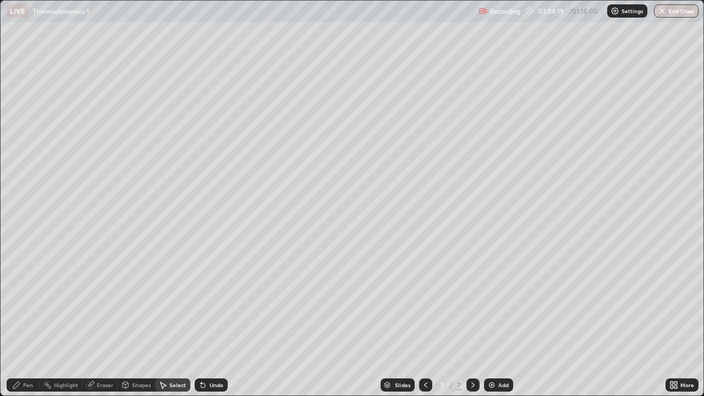
click at [29, 321] on div "Pen" at bounding box center [23, 384] width 33 height 13
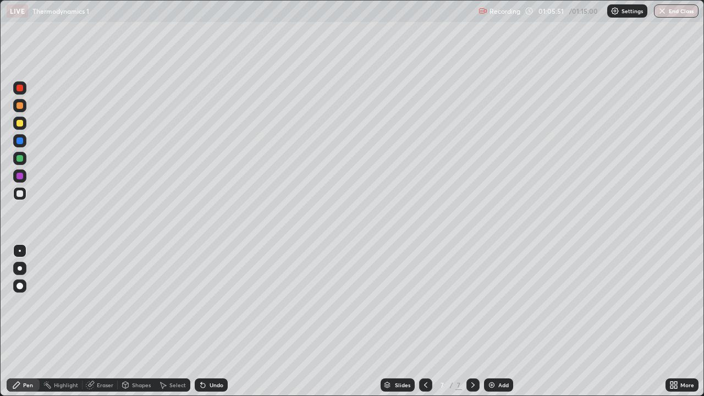
click at [173, 321] on div "Select" at bounding box center [177, 384] width 16 height 5
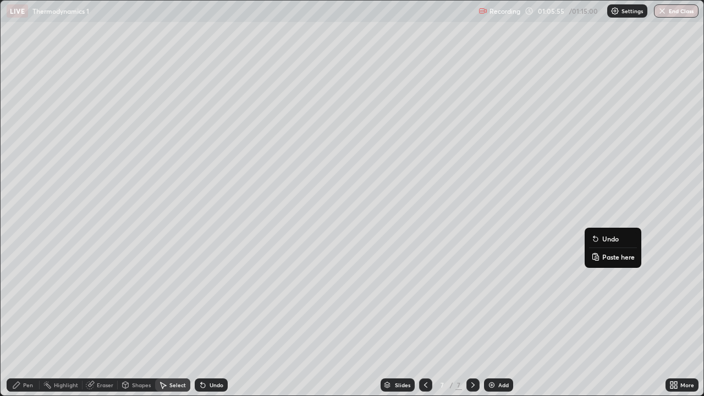
click at [603, 257] on p "Paste here" at bounding box center [618, 256] width 32 height 9
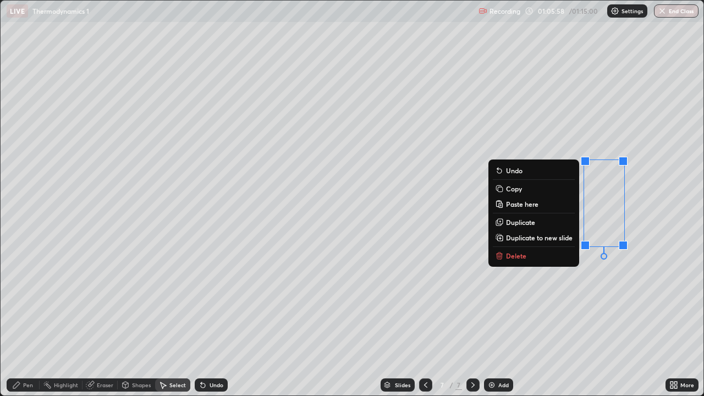
click at [35, 321] on div "Pen" at bounding box center [23, 384] width 33 height 13
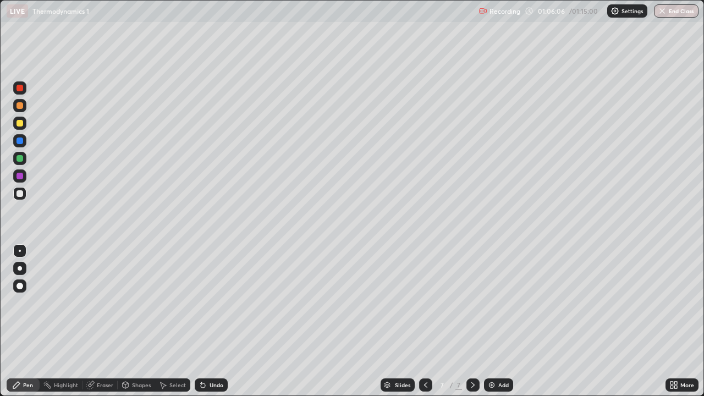
click at [20, 194] on div at bounding box center [19, 193] width 7 height 7
click at [24, 196] on div at bounding box center [19, 193] width 13 height 13
click at [20, 194] on div at bounding box center [19, 193] width 7 height 7
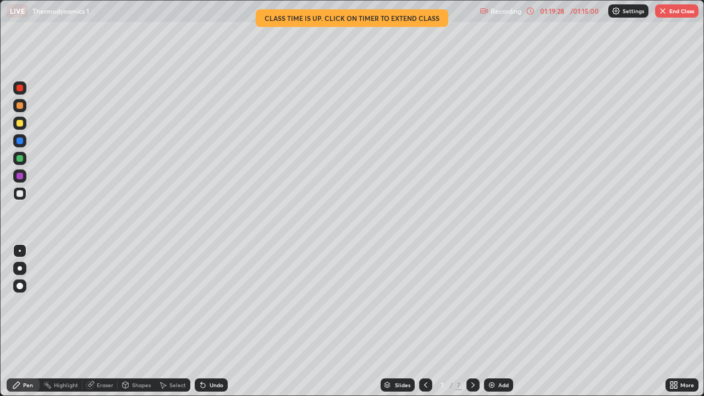
click at [680, 12] on button "End Class" at bounding box center [676, 10] width 43 height 13
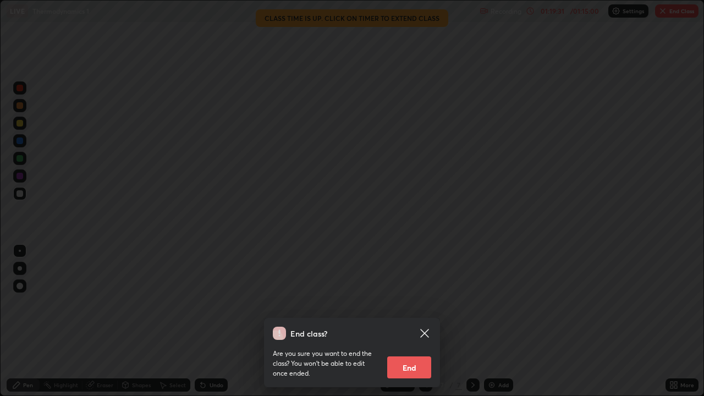
click at [423, 321] on button "End" at bounding box center [409, 367] width 44 height 22
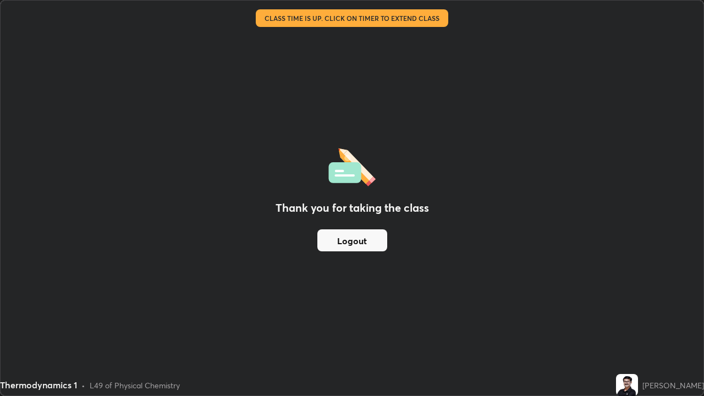
click at [373, 242] on button "Logout" at bounding box center [352, 240] width 70 height 22
